Goal: Task Accomplishment & Management: Manage account settings

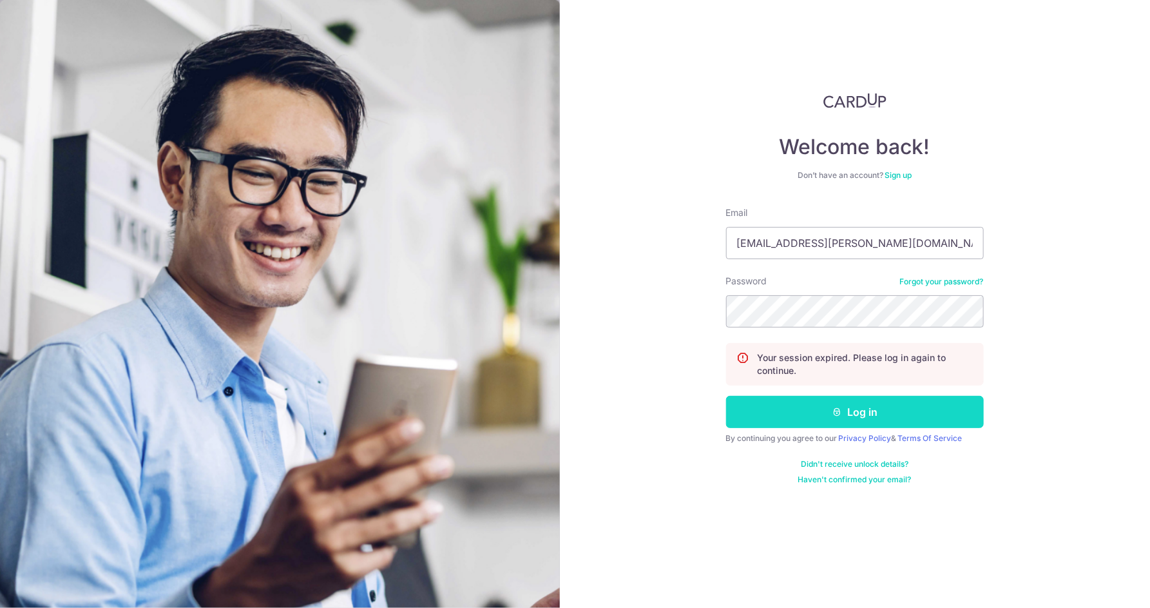
click at [856, 411] on button "Log in" at bounding box center [855, 412] width 258 height 32
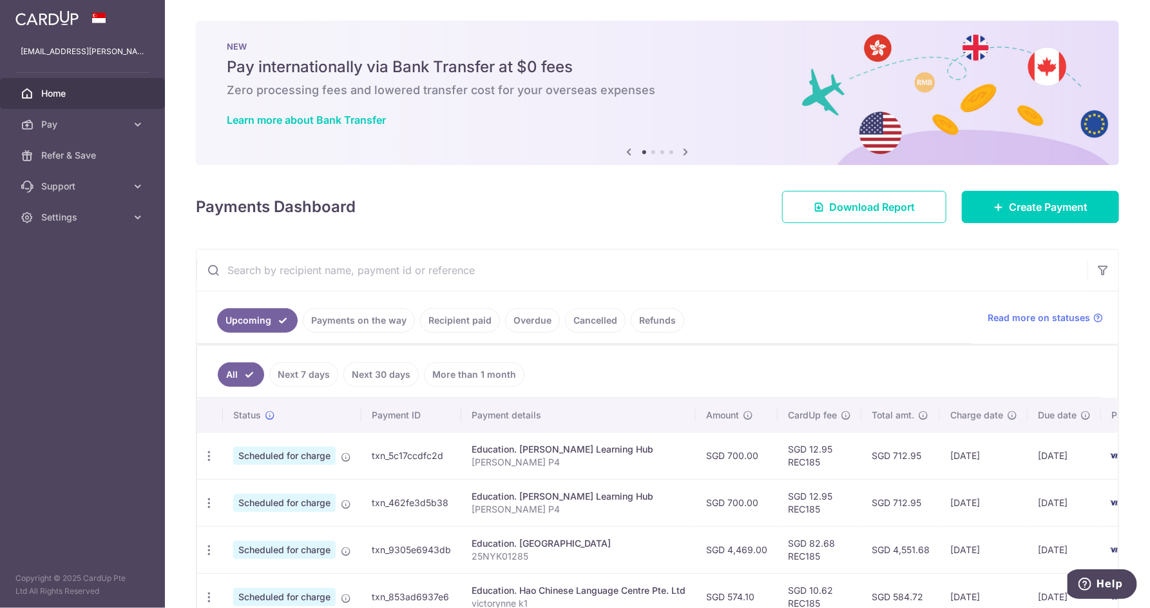
click at [533, 320] on link "Overdue" at bounding box center [532, 320] width 55 height 24
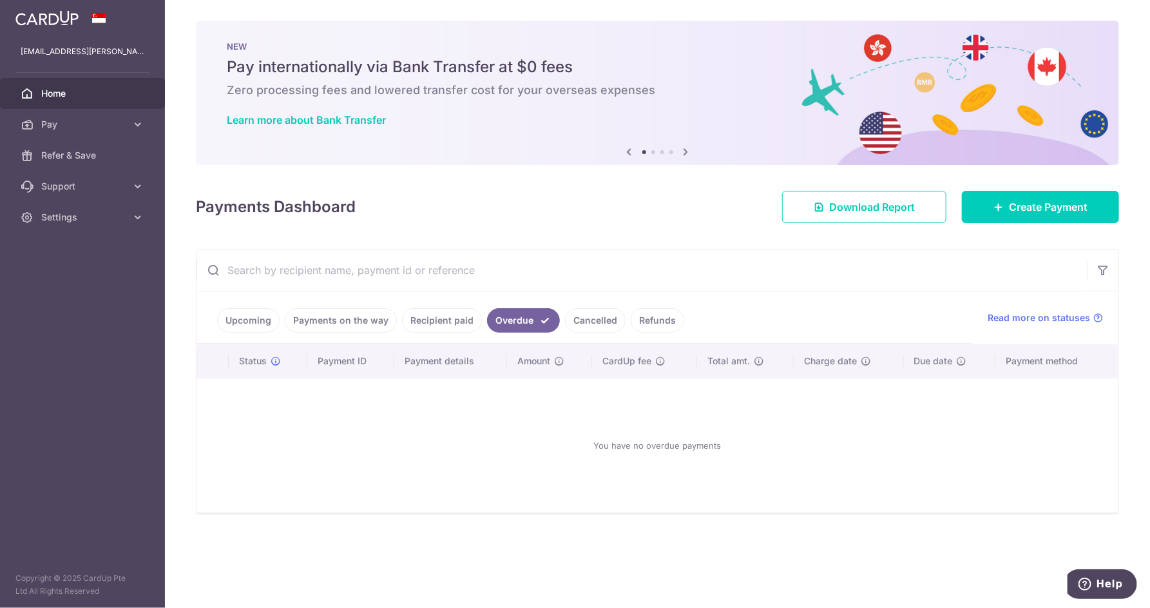
click at [583, 320] on link "Cancelled" at bounding box center [595, 320] width 61 height 24
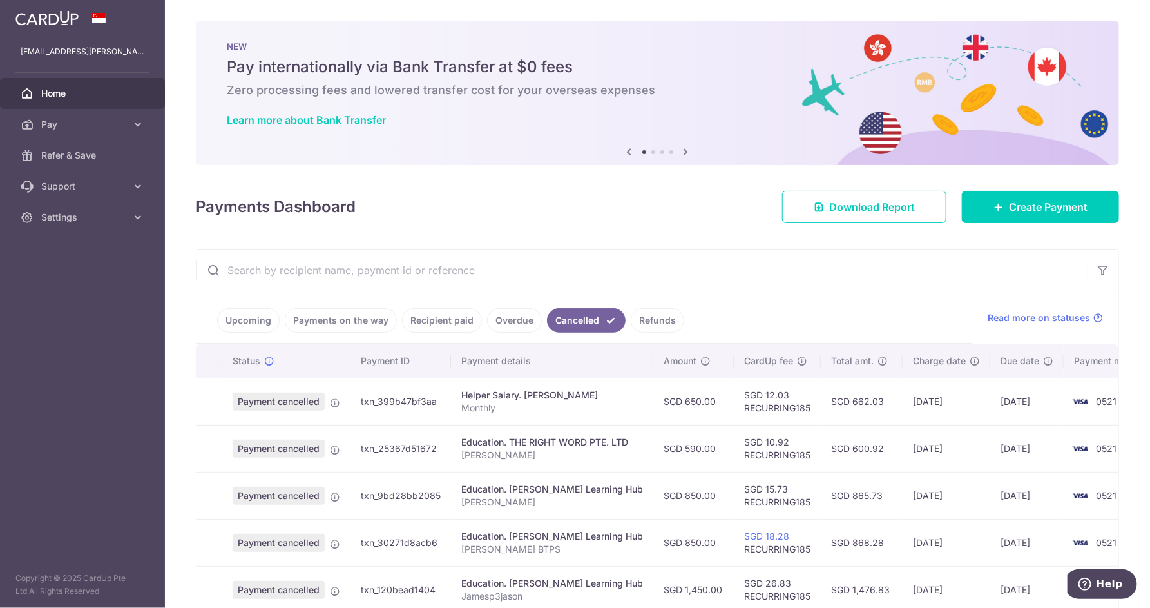
click at [642, 321] on link "Refunds" at bounding box center [657, 320] width 53 height 24
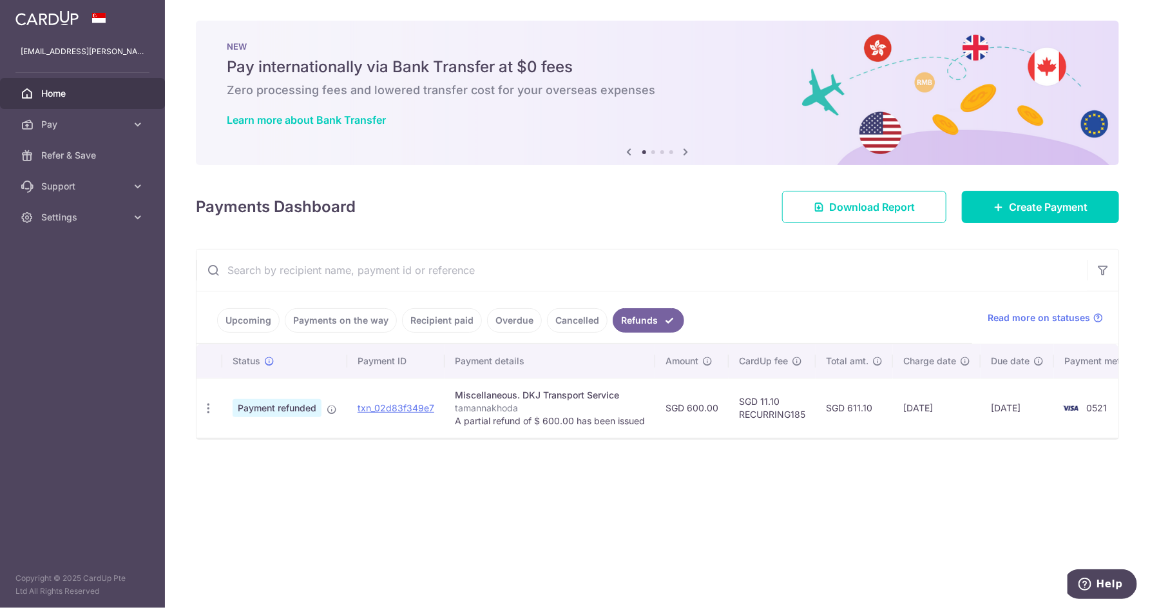
click at [582, 326] on link "Cancelled" at bounding box center [577, 320] width 61 height 24
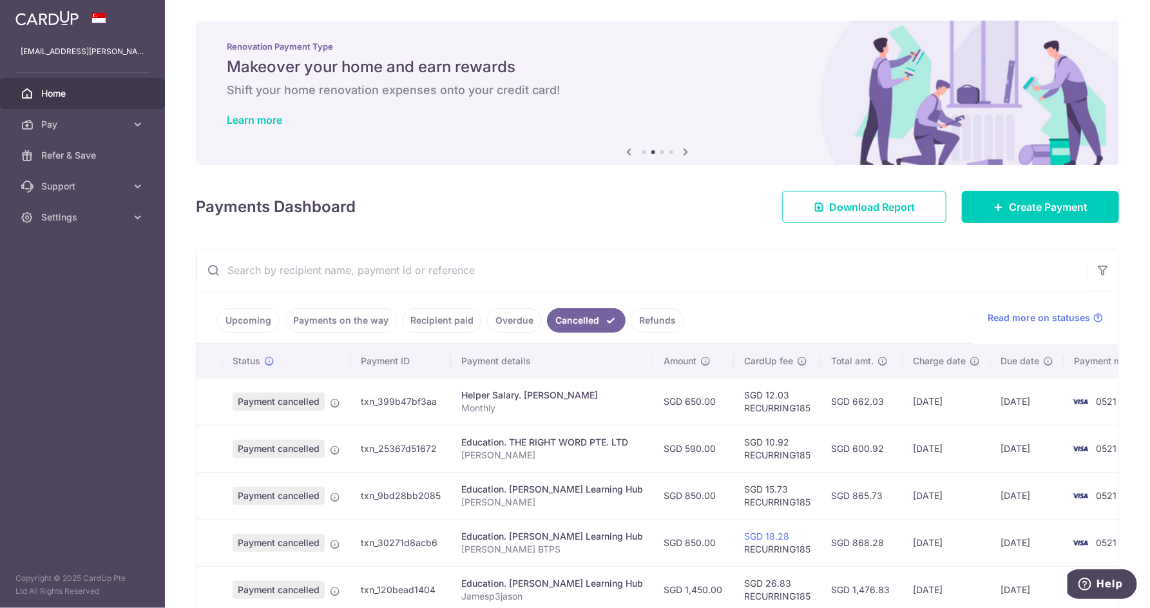
click at [495, 327] on link "Overdue" at bounding box center [514, 320] width 55 height 24
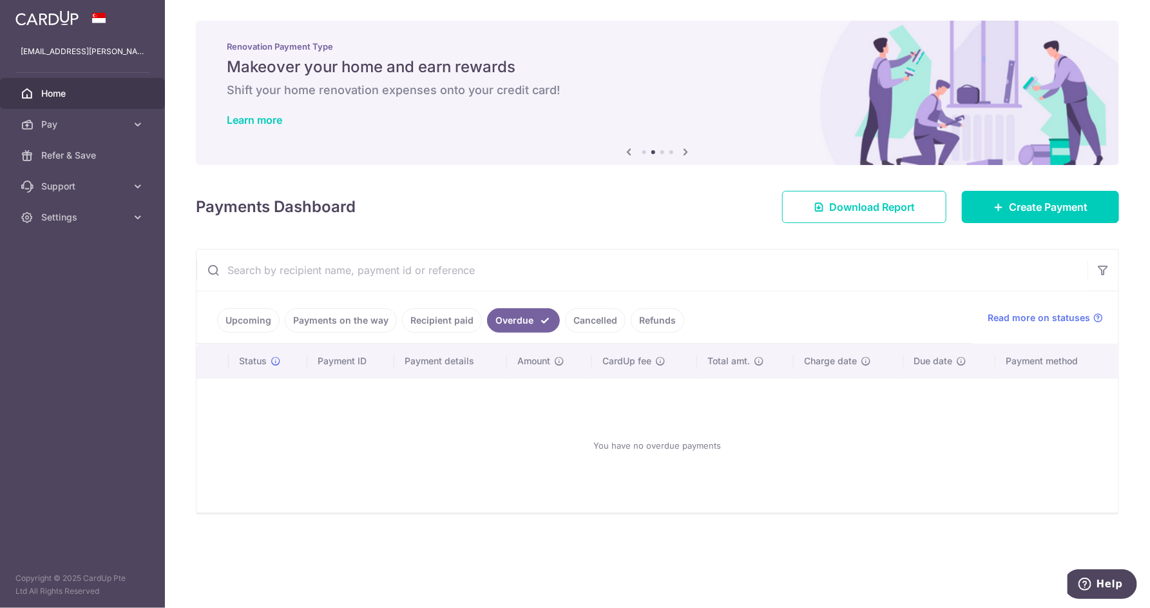
click at [439, 327] on link "Recipient paid" at bounding box center [442, 320] width 80 height 24
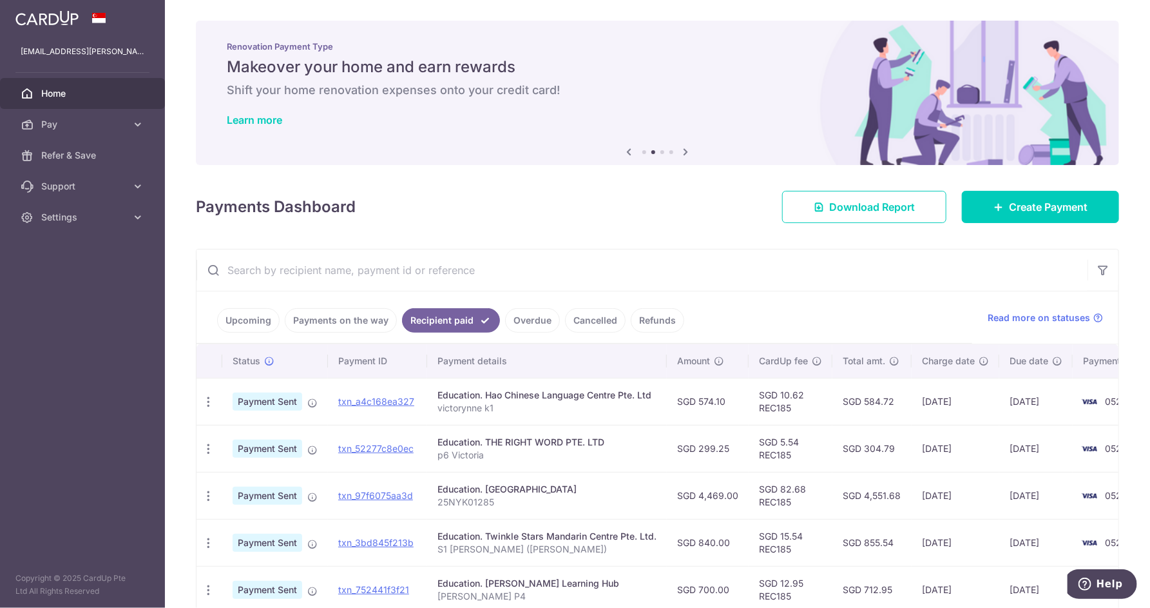
scroll to position [63, 0]
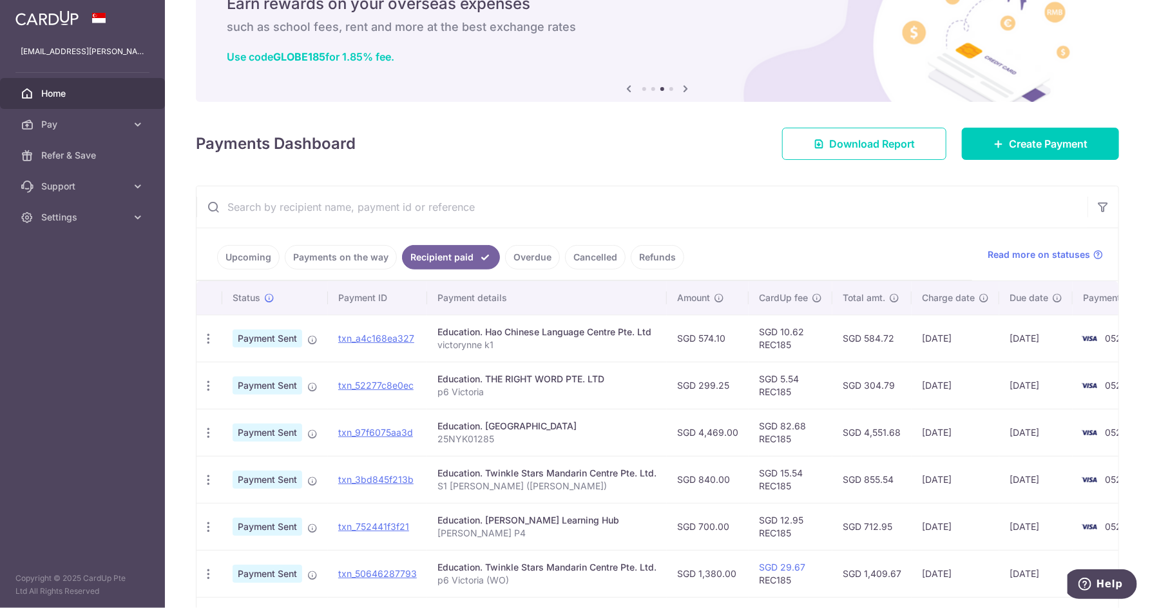
drag, startPoint x: 1004, startPoint y: 530, endPoint x: 1065, endPoint y: 521, distance: 61.8
click at [1065, 521] on td "[DATE]" at bounding box center [1035, 526] width 73 height 47
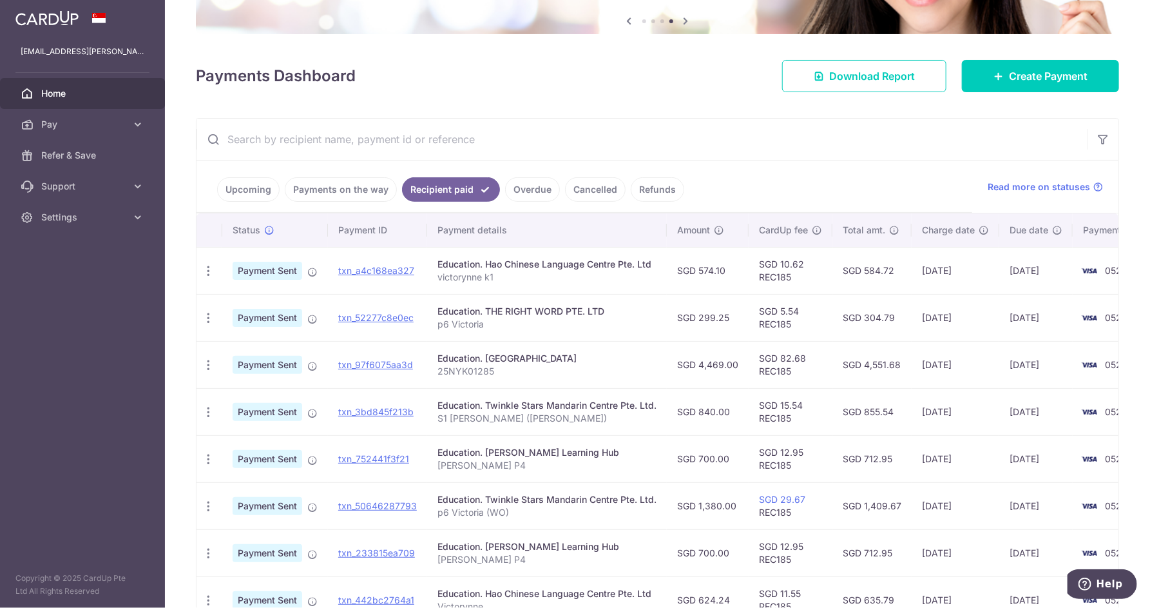
scroll to position [127, 0]
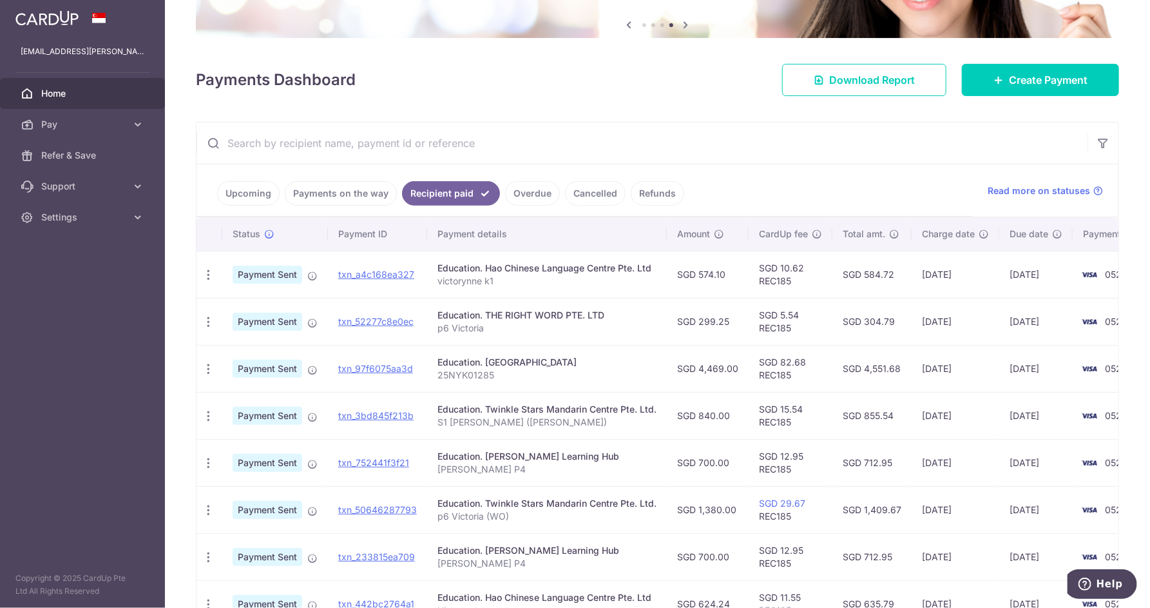
click at [356, 199] on link "Payments on the way" at bounding box center [341, 193] width 112 height 24
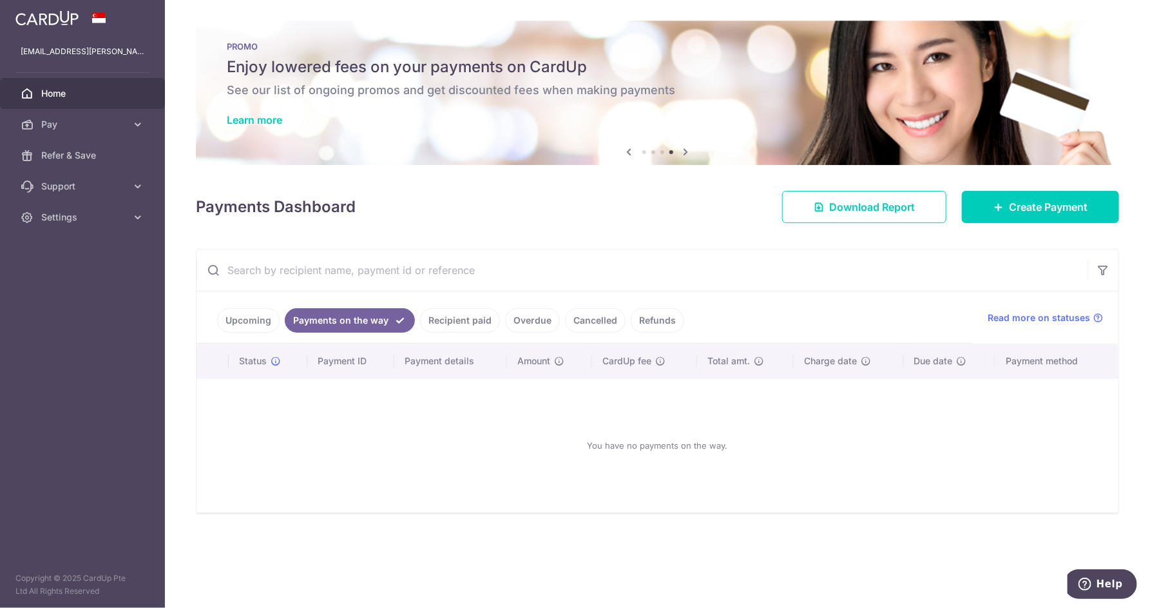
click at [253, 325] on link "Upcoming" at bounding box center [248, 320] width 62 height 24
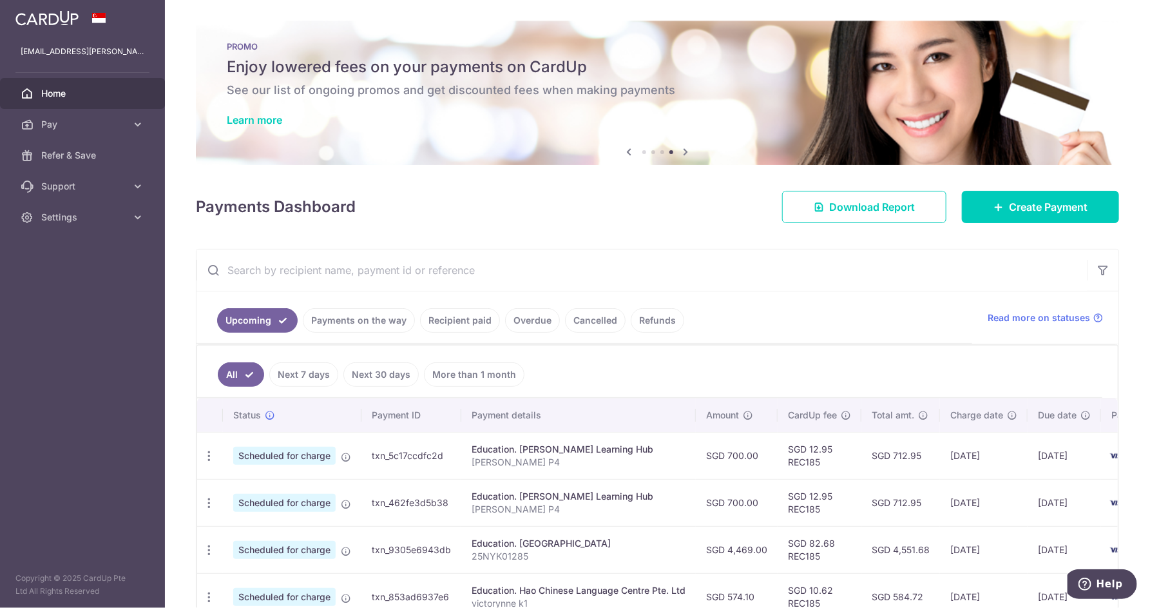
scroll to position [63, 0]
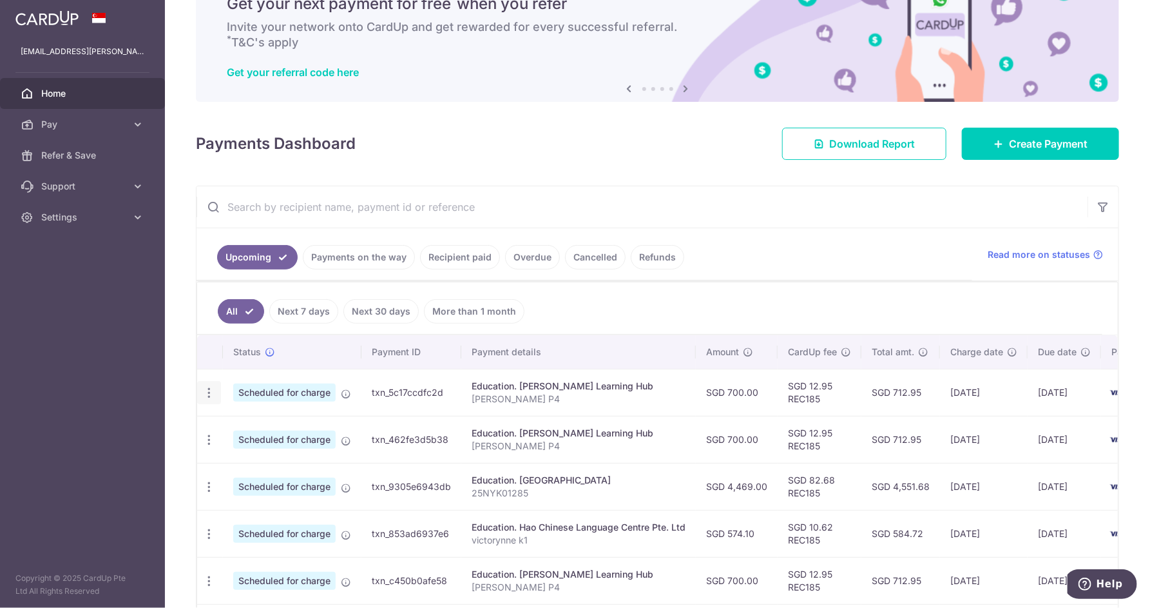
click at [202, 391] on icon "button" at bounding box center [209, 393] width 14 height 14
click at [258, 432] on span "Update payment" at bounding box center [278, 427] width 88 height 15
radio input "true"
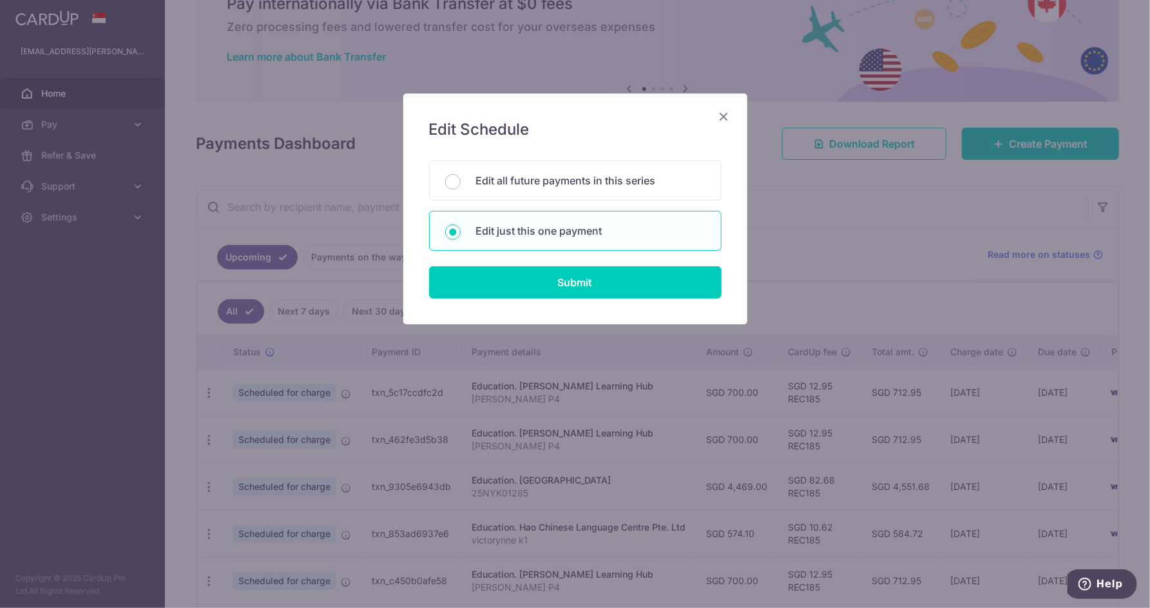
click at [725, 119] on icon "Close" at bounding box center [723, 116] width 15 height 16
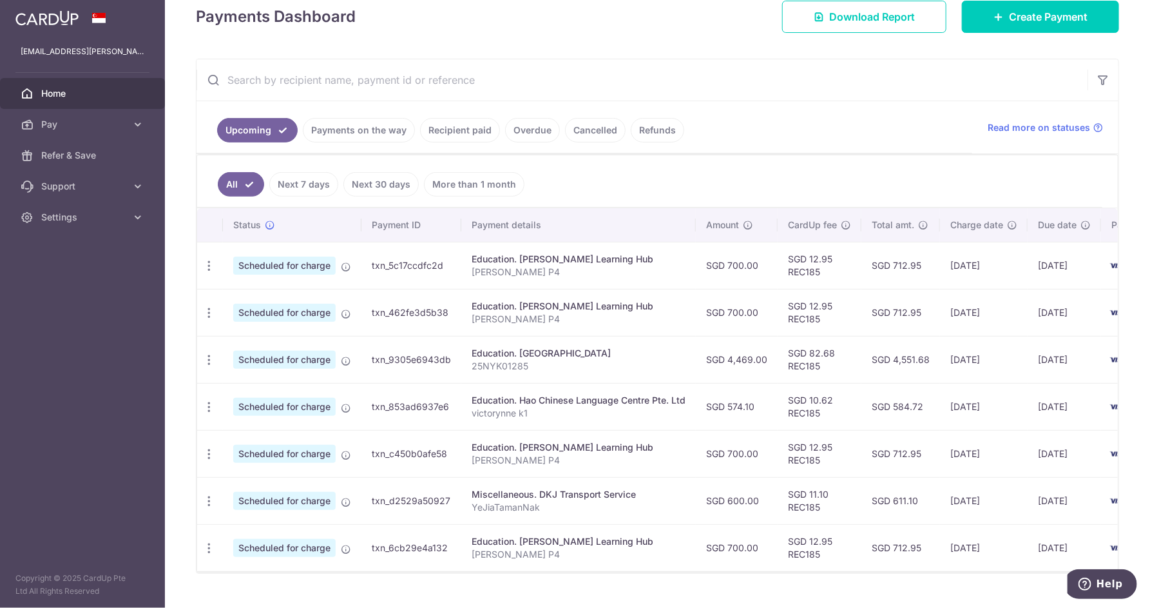
scroll to position [216, 0]
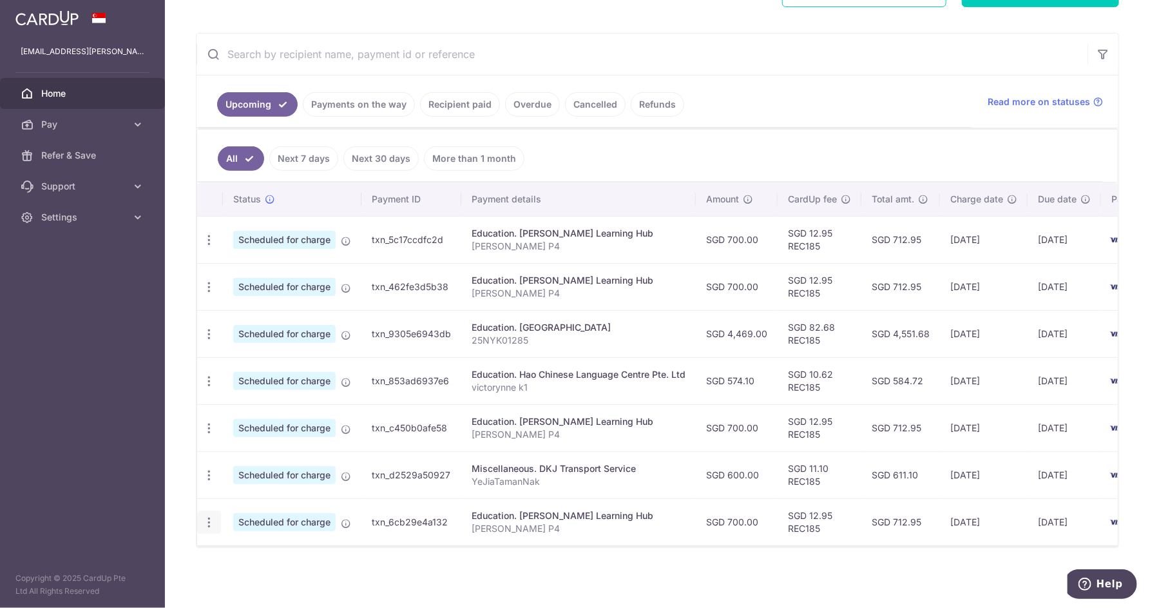
click at [209, 522] on icon "button" at bounding box center [209, 522] width 14 height 14
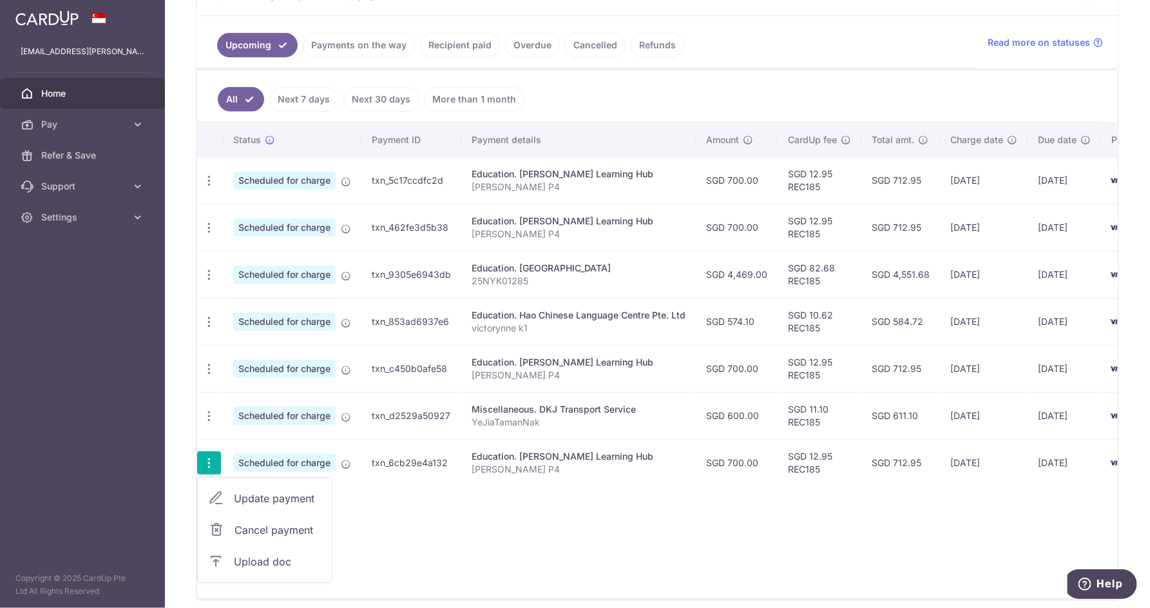
scroll to position [328, 0]
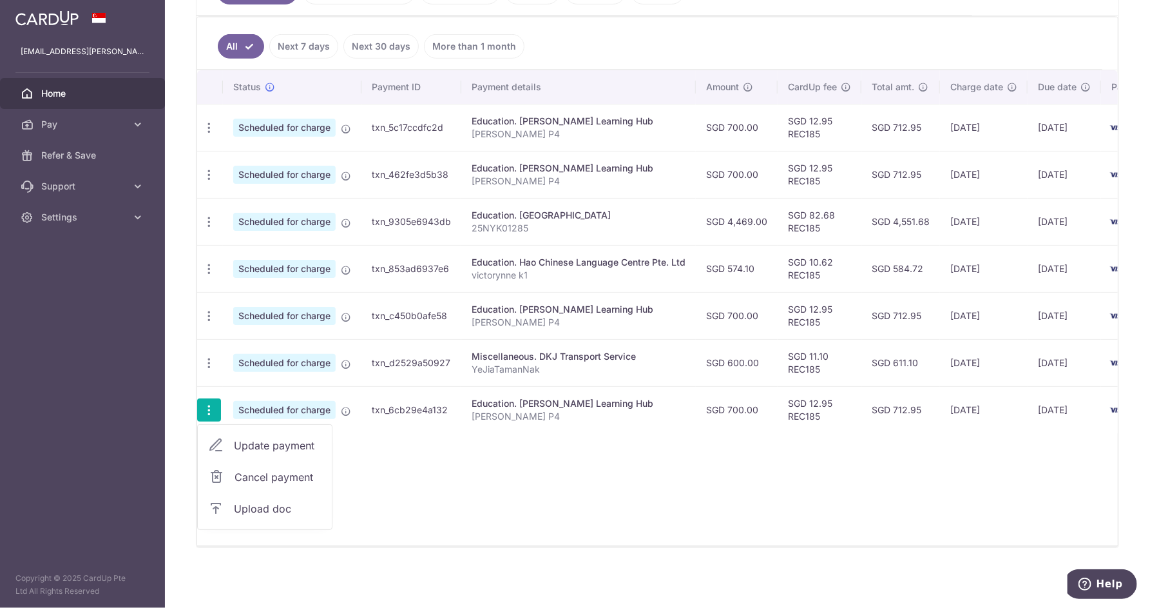
click at [282, 444] on span "Update payment" at bounding box center [278, 444] width 88 height 15
radio input "true"
type input "700.00"
type input "01/01/2026"
type input "[PERSON_NAME] P4"
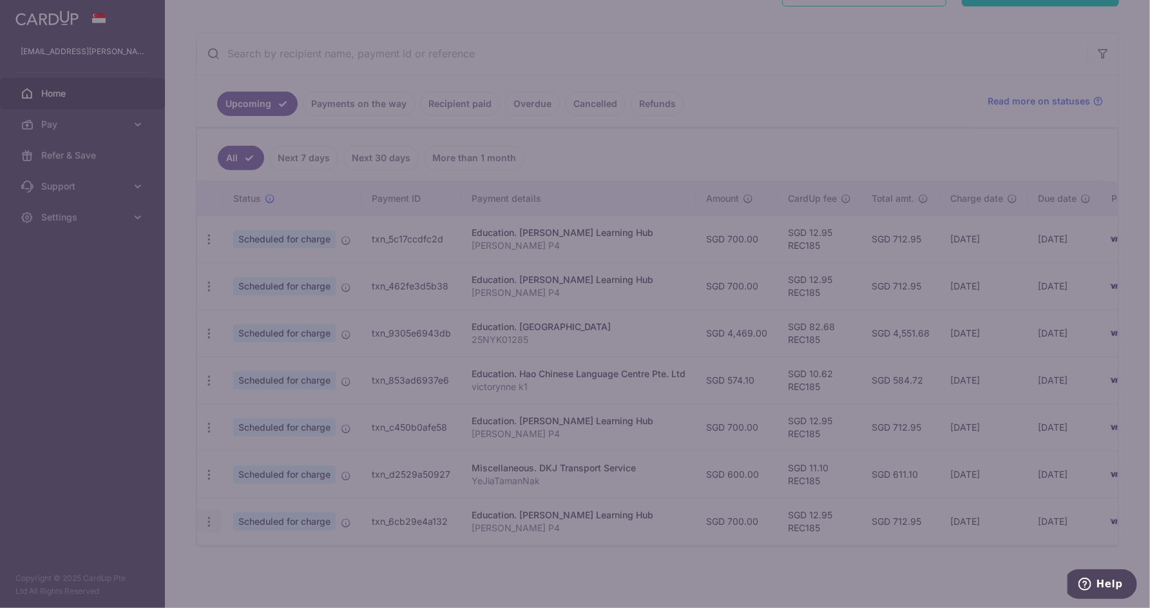
type input "REC185"
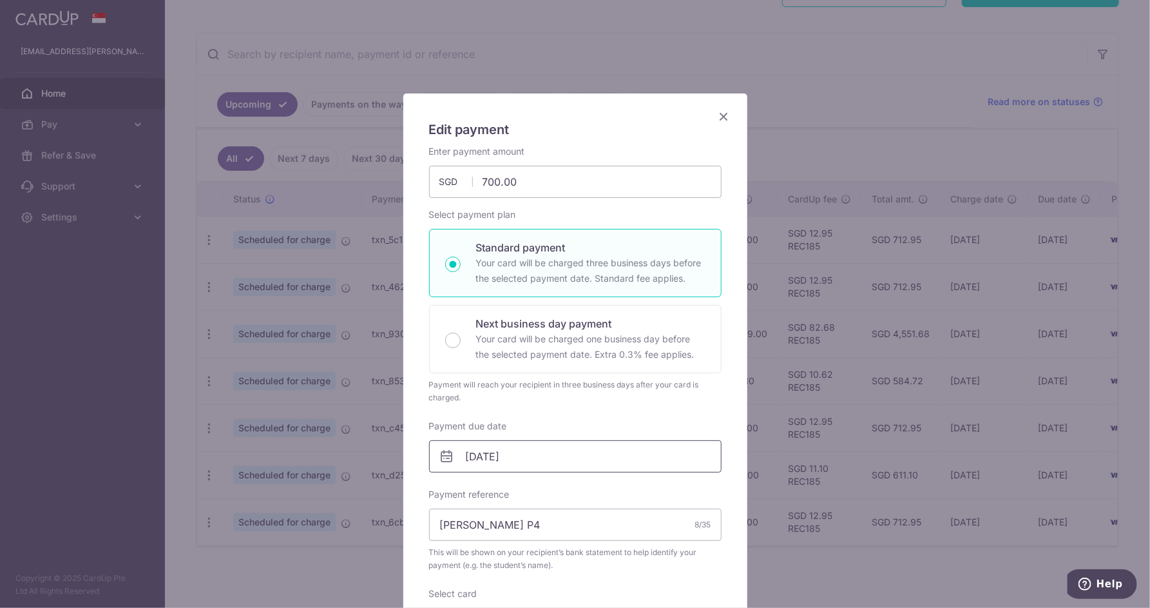
click at [521, 453] on input "01/01/2026" at bounding box center [575, 456] width 292 height 32
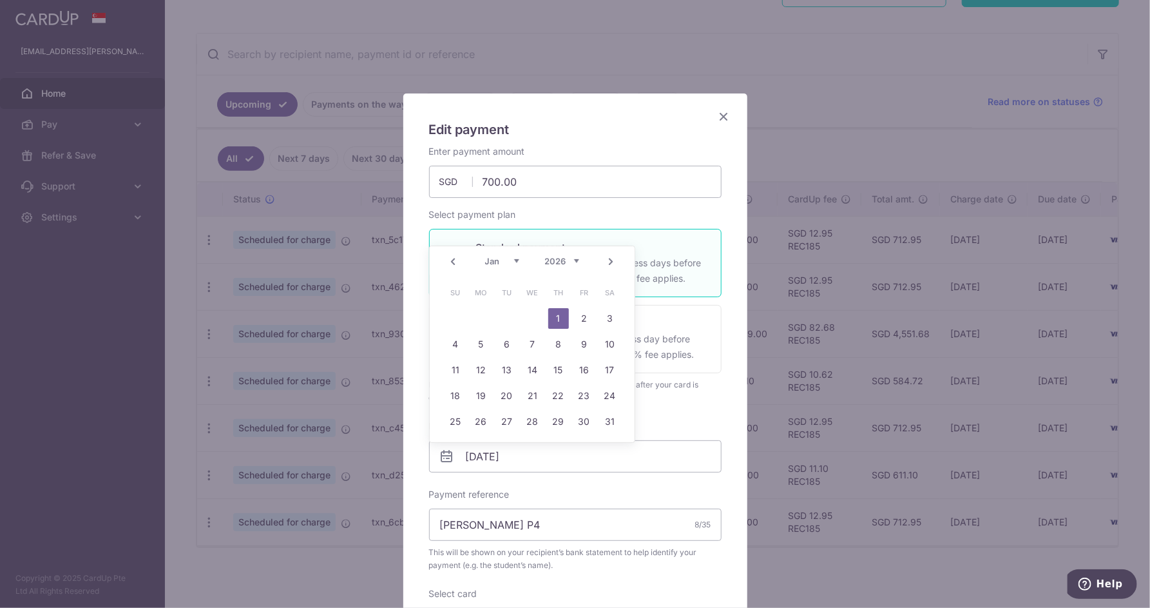
click at [454, 257] on link "Prev" at bounding box center [452, 261] width 15 height 15
click at [454, 257] on div "Prev Next Sep Oct Nov Dec 2025 2026 2027 2028 2029 2030 2031 2032 2033 2034 2035" at bounding box center [532, 261] width 205 height 31
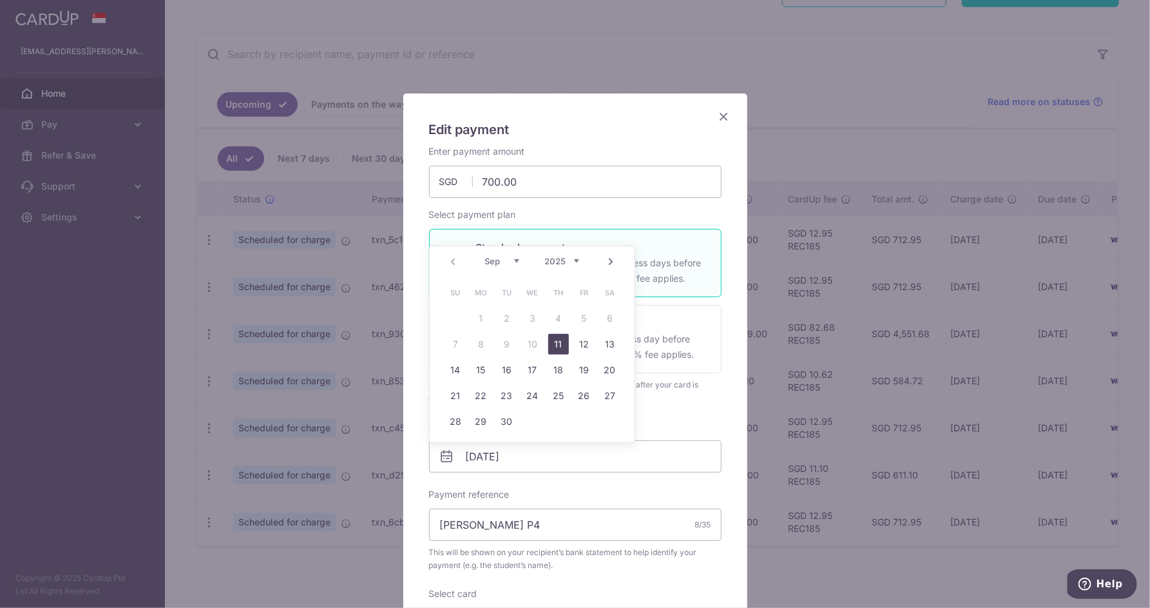
click at [555, 345] on link "11" at bounding box center [558, 344] width 21 height 21
type input "[DATE]"
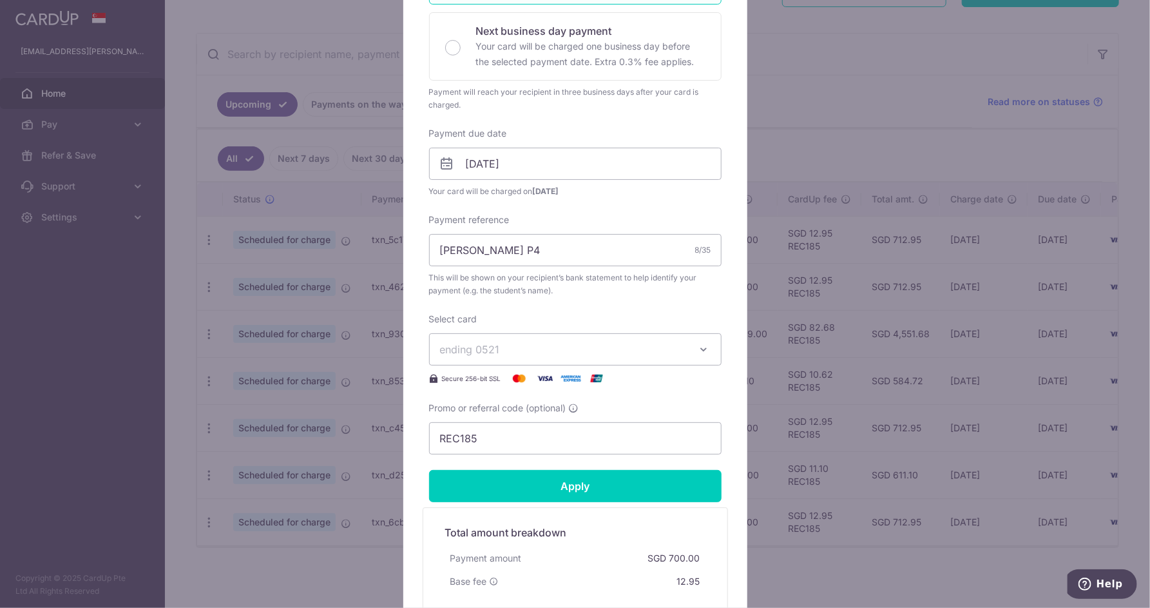
scroll to position [318, 0]
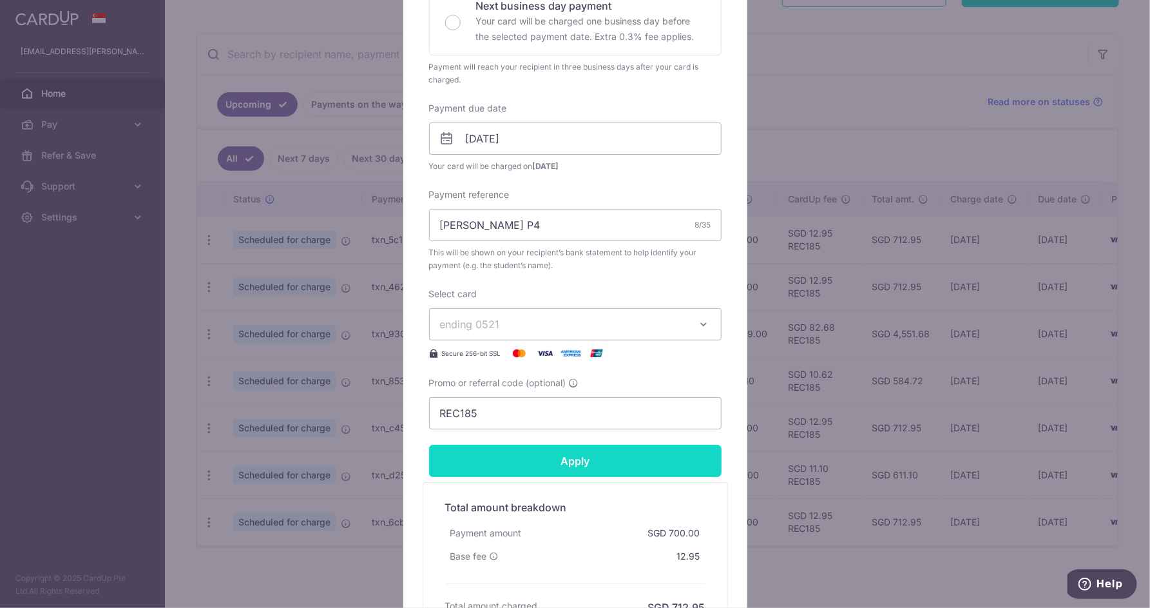
click at [588, 464] on input "Apply" at bounding box center [575, 461] width 292 height 32
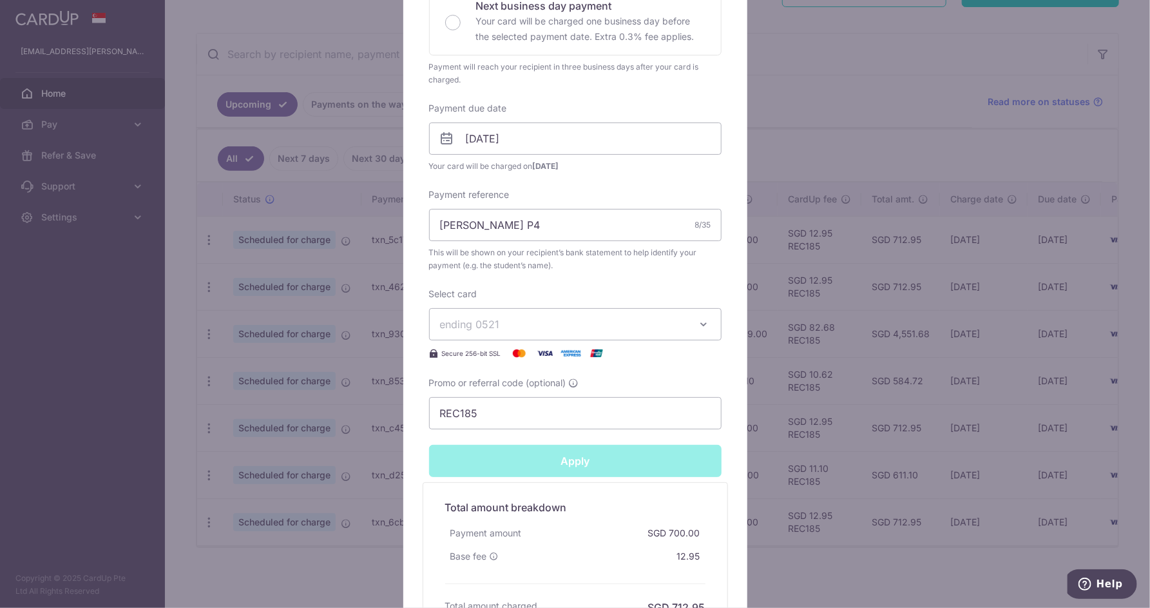
type input "Successfully Applied"
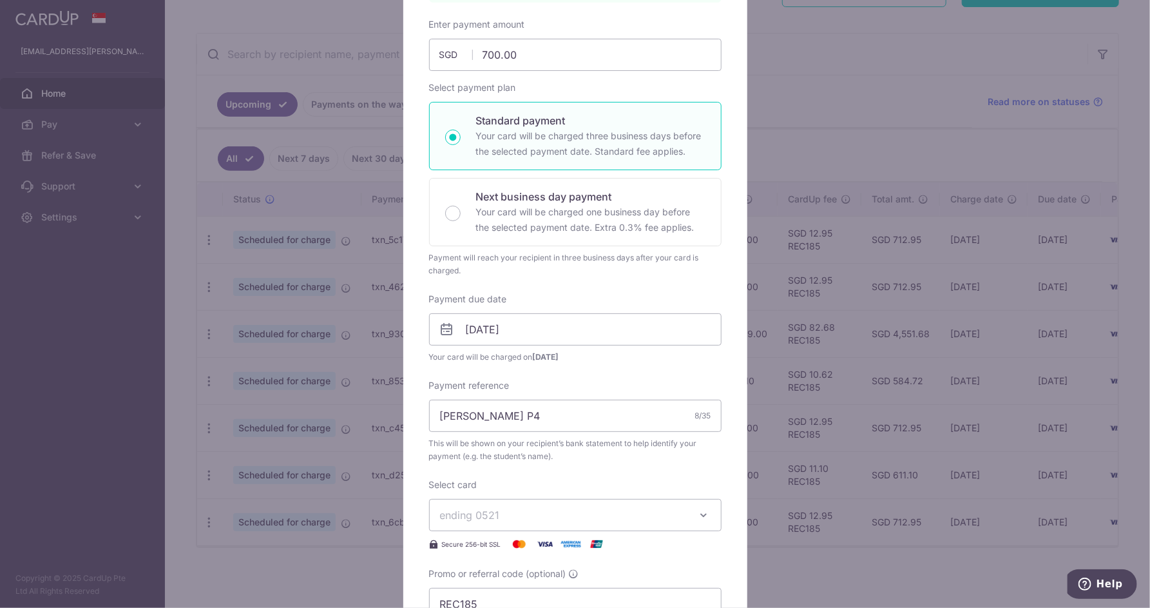
scroll to position [44, 0]
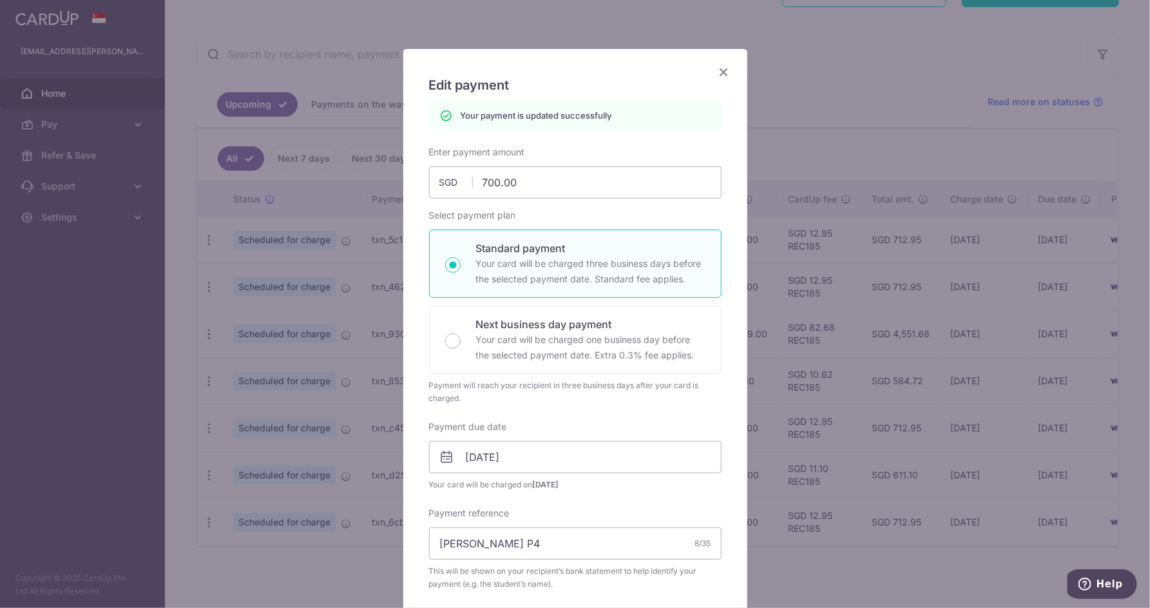
click at [725, 73] on icon "Close" at bounding box center [723, 72] width 15 height 16
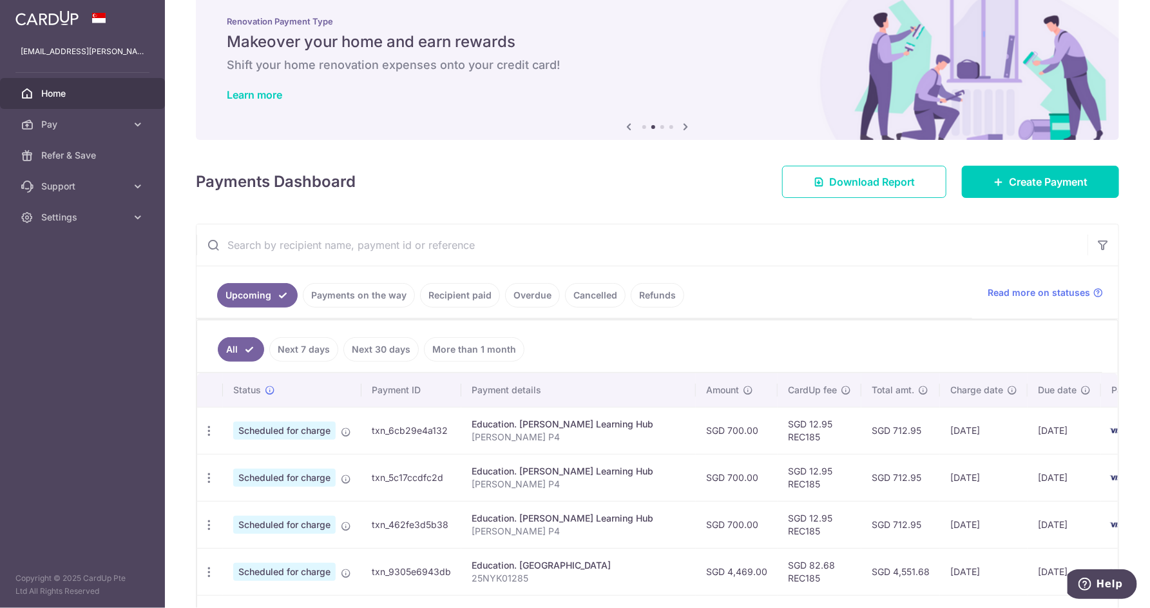
scroll to position [63, 0]
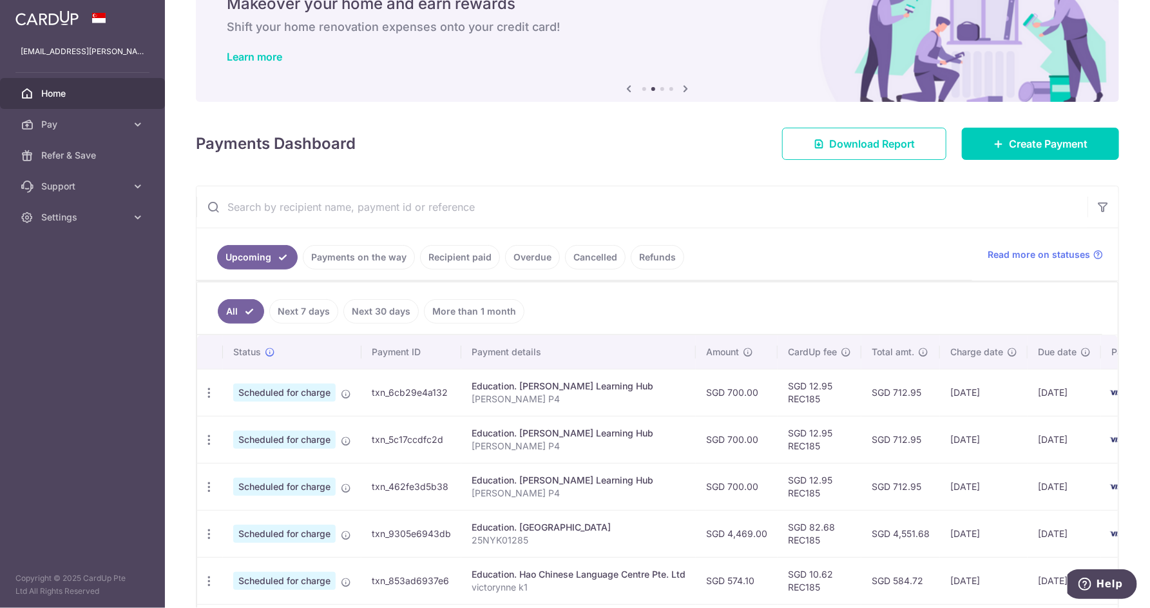
click at [381, 256] on link "Payments on the way" at bounding box center [359, 257] width 112 height 24
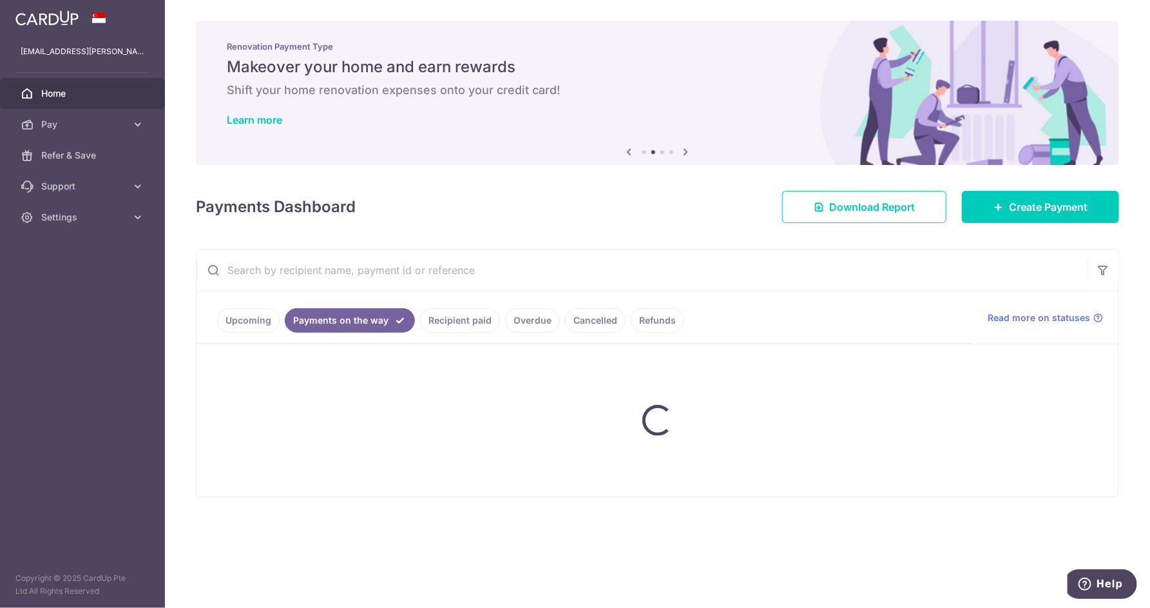
scroll to position [0, 0]
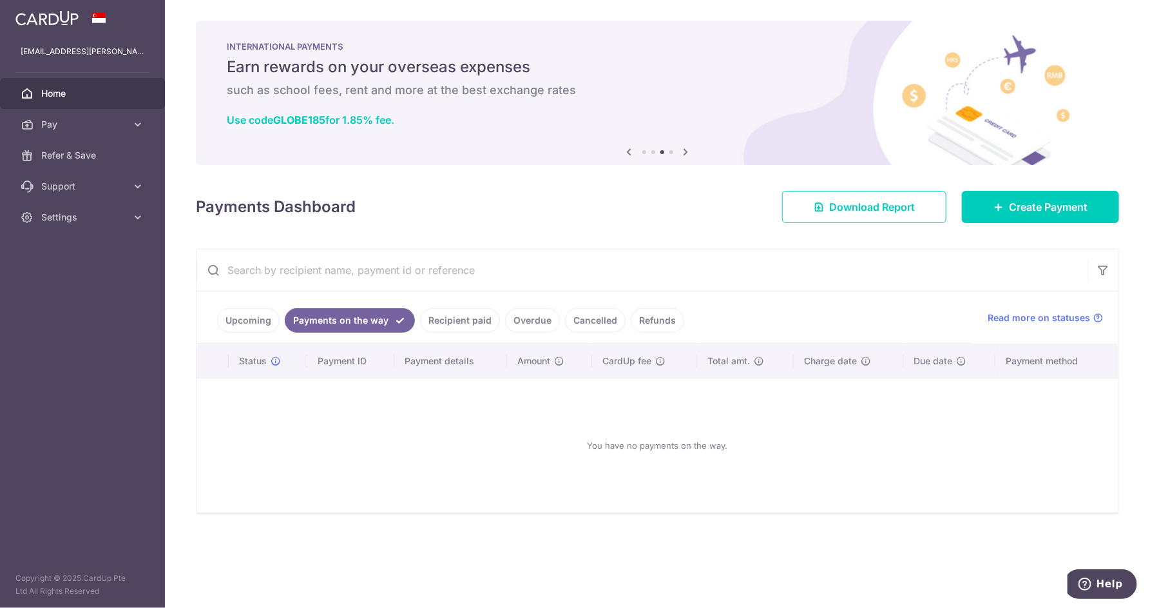
click at [477, 320] on link "Recipient paid" at bounding box center [460, 320] width 80 height 24
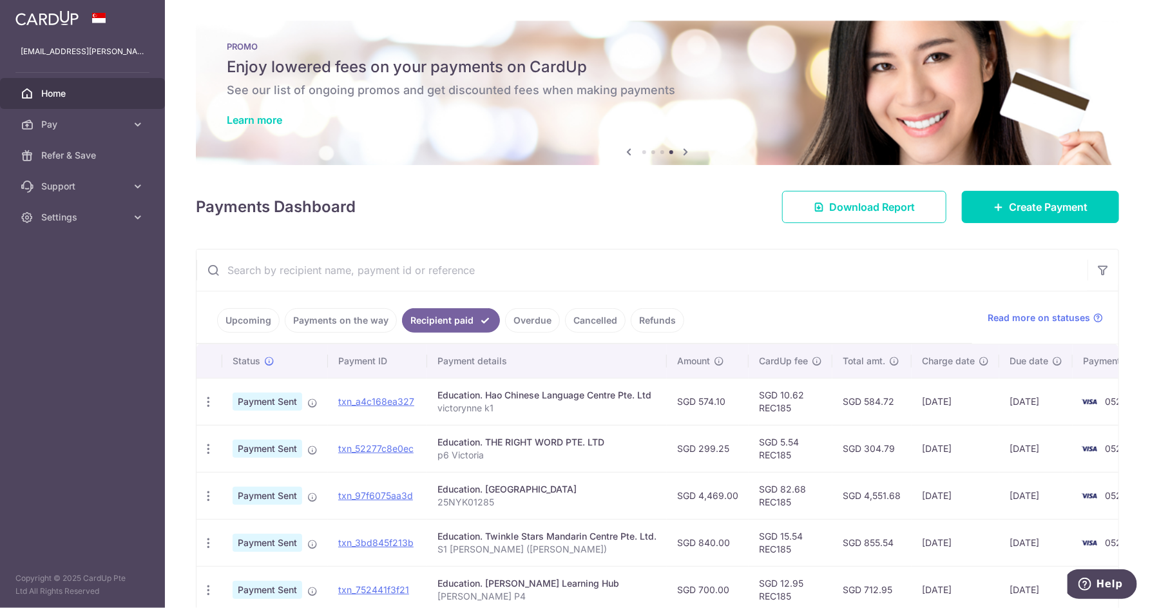
click at [533, 320] on link "Overdue" at bounding box center [532, 320] width 55 height 24
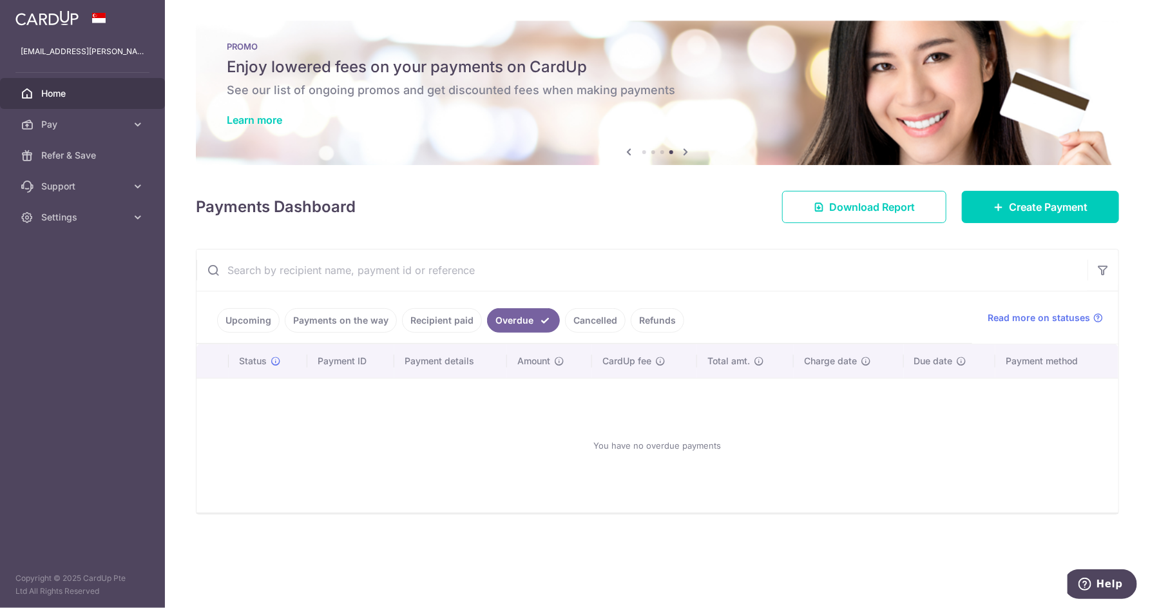
click at [594, 327] on link "Cancelled" at bounding box center [595, 320] width 61 height 24
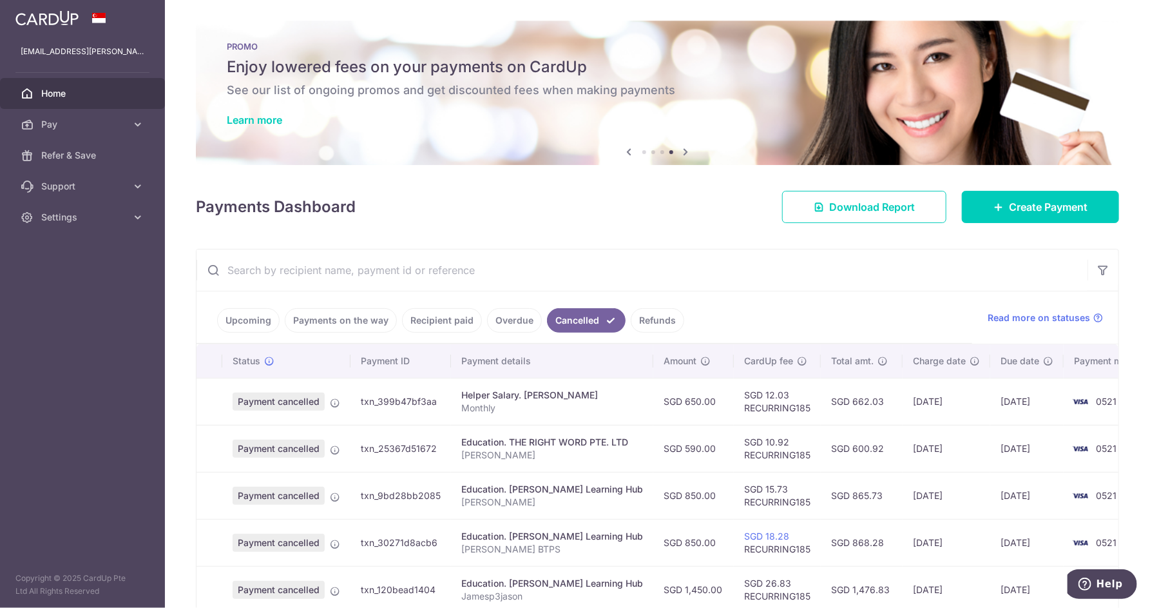
click at [532, 325] on link "Overdue" at bounding box center [514, 320] width 55 height 24
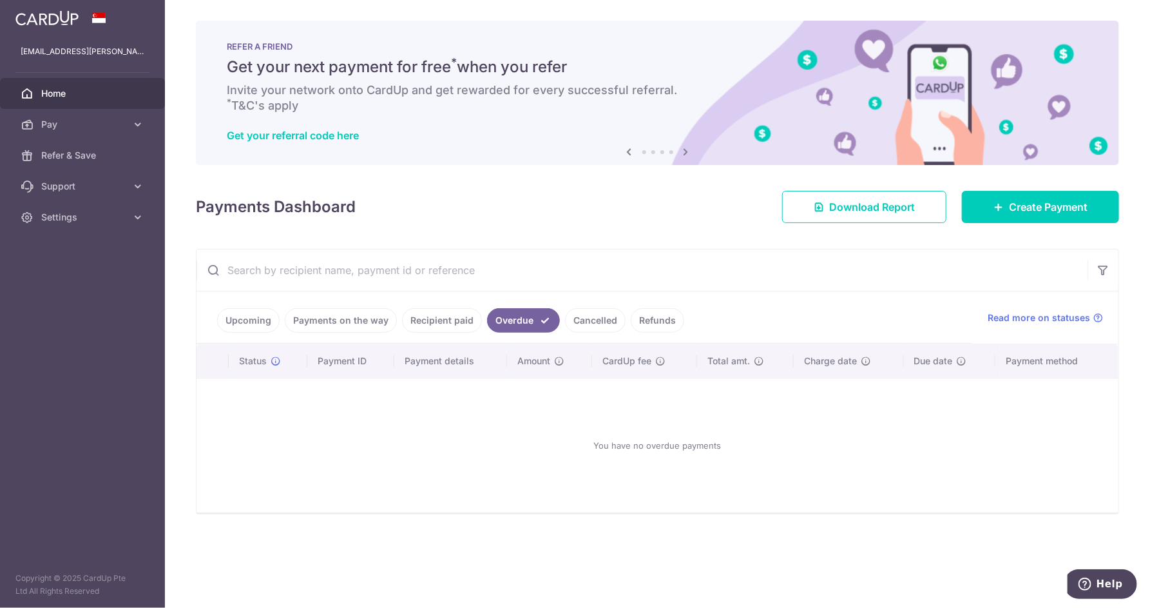
click at [565, 318] on link "Cancelled" at bounding box center [595, 320] width 61 height 24
